Goal: Transaction & Acquisition: Purchase product/service

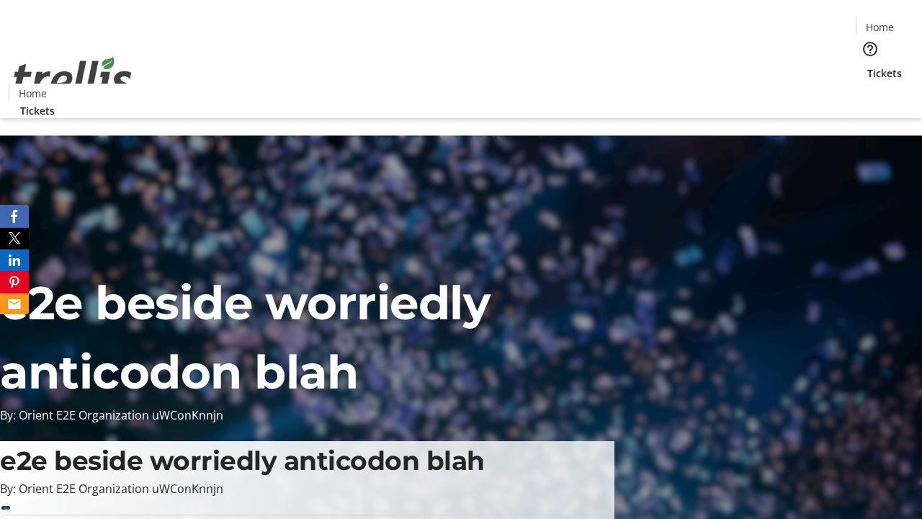
click at [867, 66] on span "Tickets" at bounding box center [884, 73] width 35 height 15
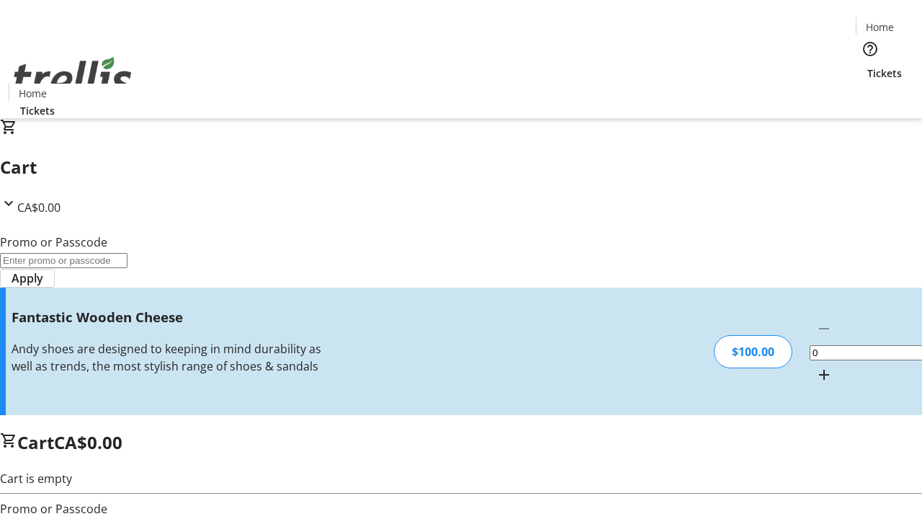
click at [815, 366] on mat-icon "Increment by one" at bounding box center [823, 374] width 17 height 17
type input "1"
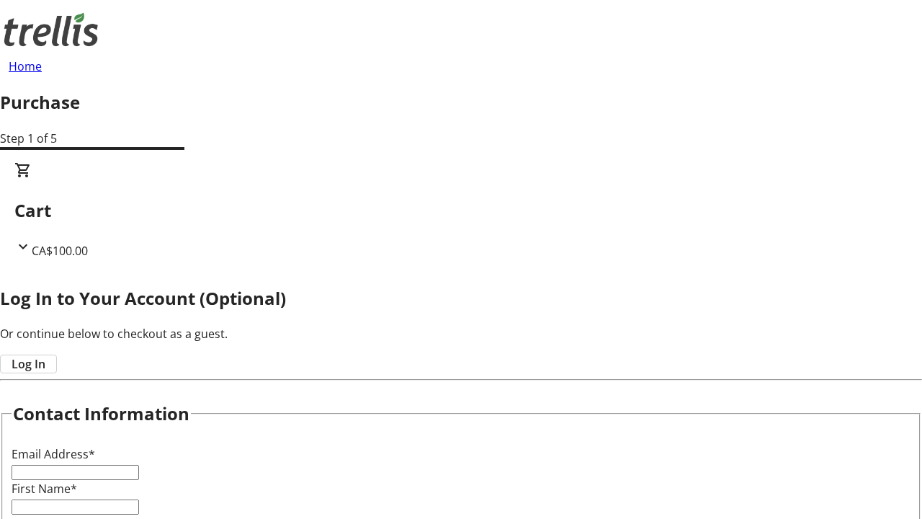
type input "FREE"
type input "[PERSON_NAME][EMAIL_ADDRESS][DOMAIN_NAME]"
type input "[PERSON_NAME]"
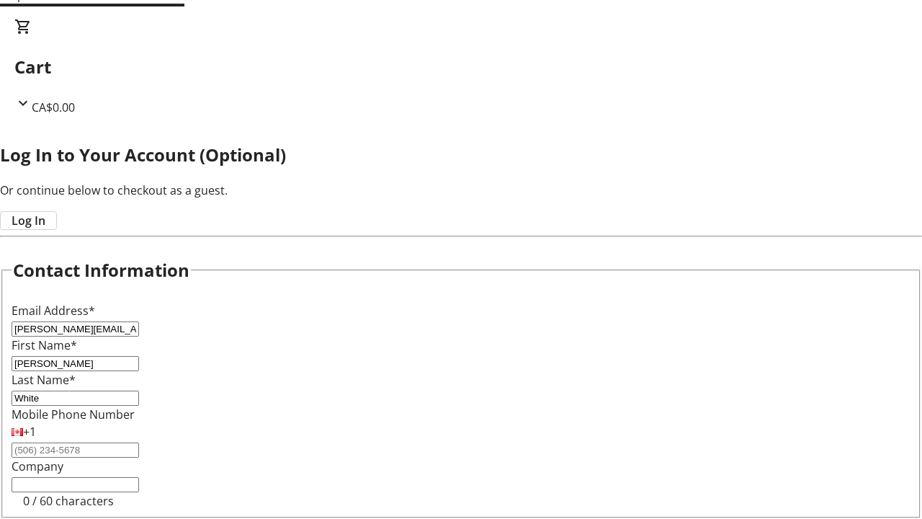
type input "White"
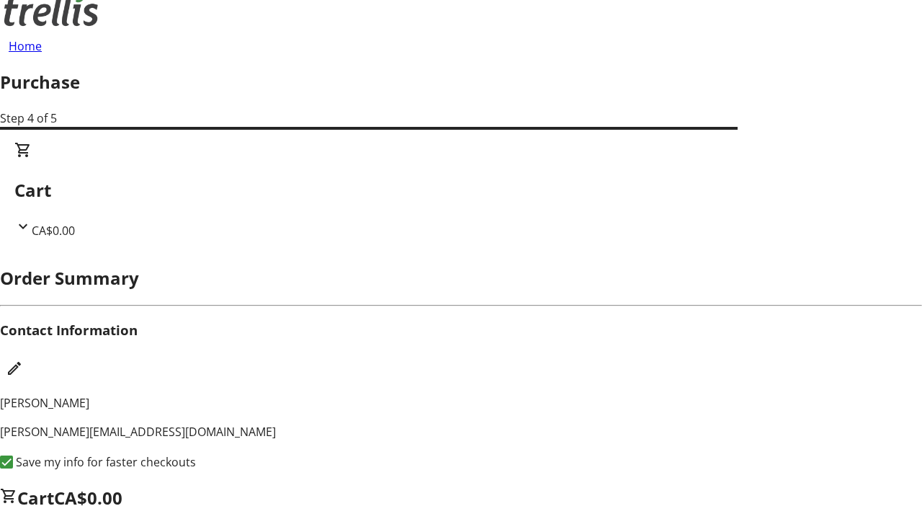
scroll to position [4, 0]
